Goal: Information Seeking & Learning: Learn about a topic

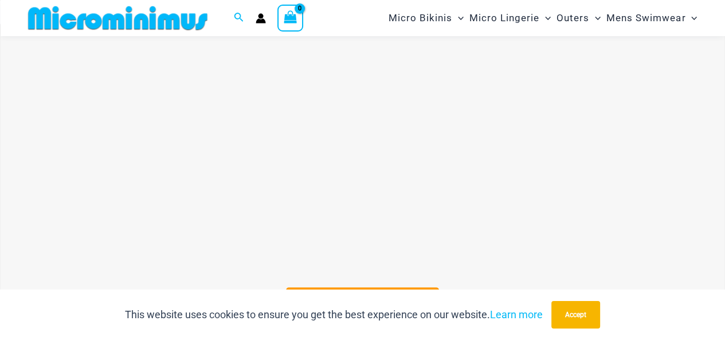
scroll to position [328, 0]
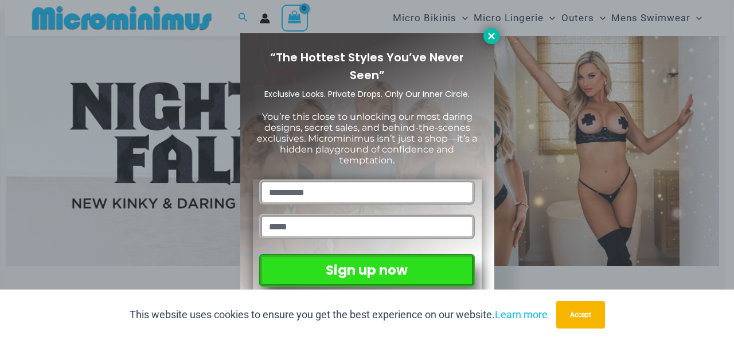
click at [491, 40] on icon at bounding box center [491, 36] width 10 height 10
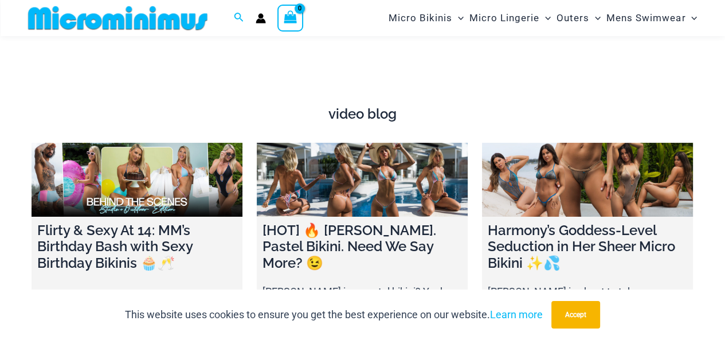
scroll to position [3720, 0]
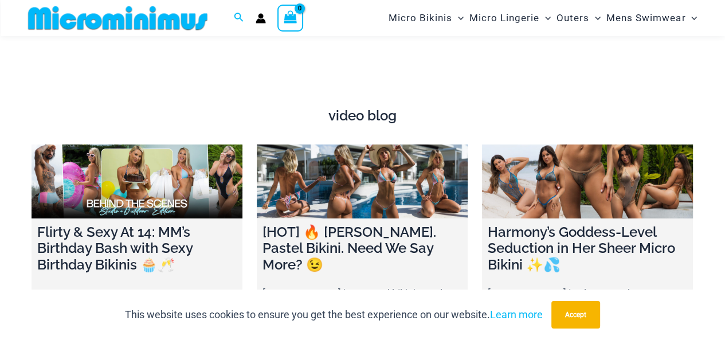
click at [138, 241] on h4 "Flirty & Sexy At 14: MM’s Birthday Bash with Sexy Birthday Bikinis 🧁🥂" at bounding box center [136, 248] width 199 height 49
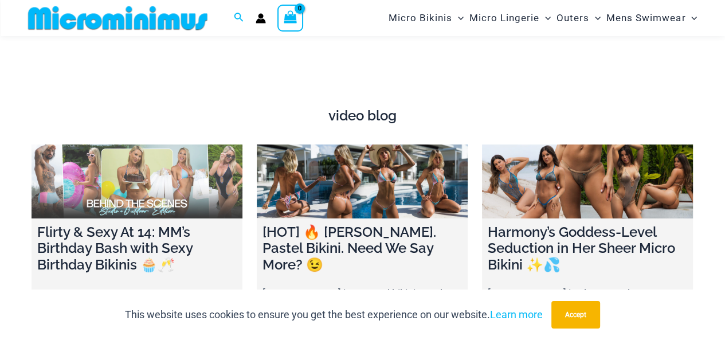
click at [140, 237] on h4 "Flirty & Sexy At 14: MM’s Birthday Bash with Sexy Birthday Bikinis 🧁🥂" at bounding box center [136, 248] width 199 height 49
click at [159, 203] on link at bounding box center [137, 181] width 211 height 74
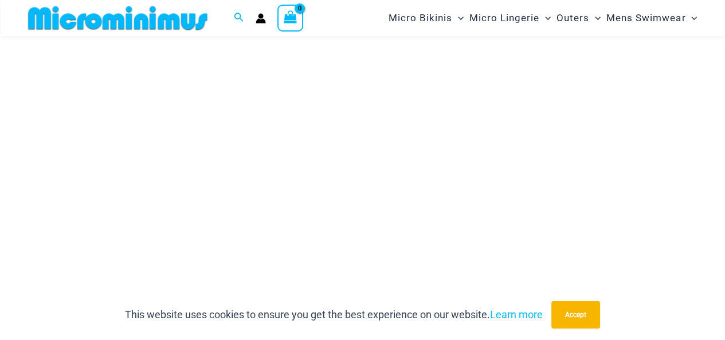
scroll to position [204, 0]
